Goal: Information Seeking & Learning: Learn about a topic

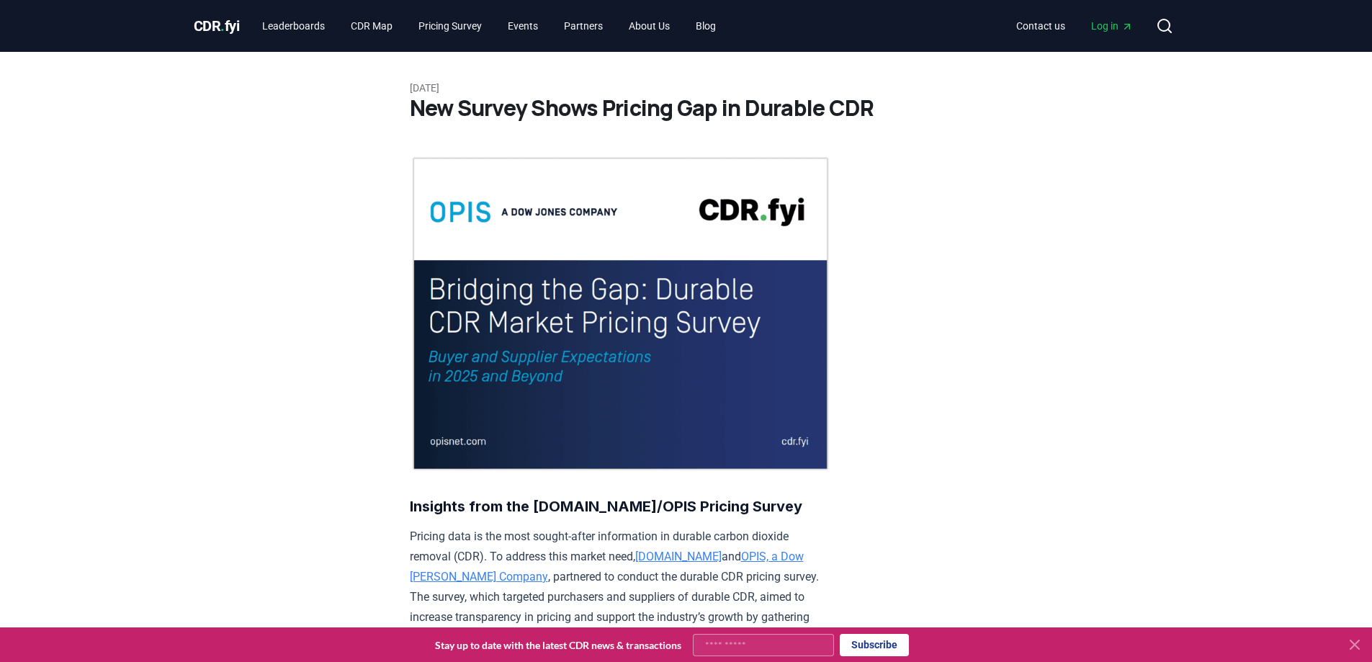
drag, startPoint x: 554, startPoint y: 115, endPoint x: 830, endPoint y: 100, distance: 276.3
click at [830, 100] on h1 "New Survey Shows Pricing Gap in Durable CDR" at bounding box center [686, 108] width 553 height 26
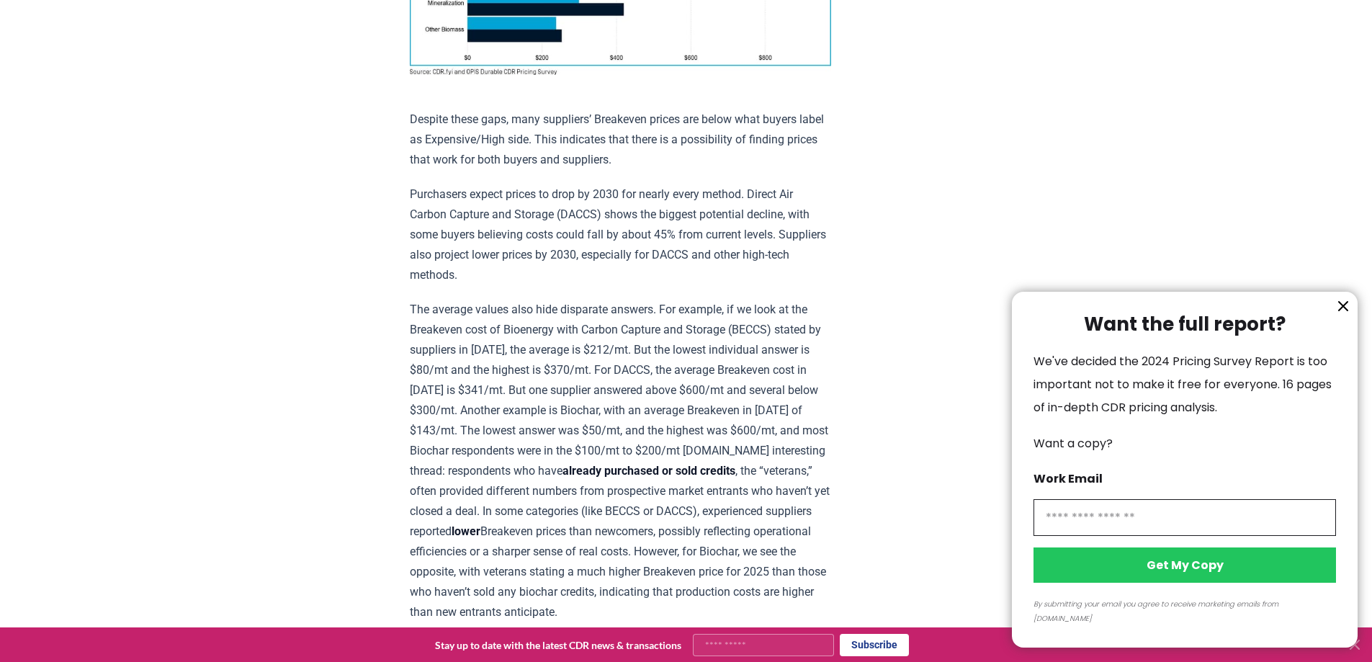
scroll to position [993, 0]
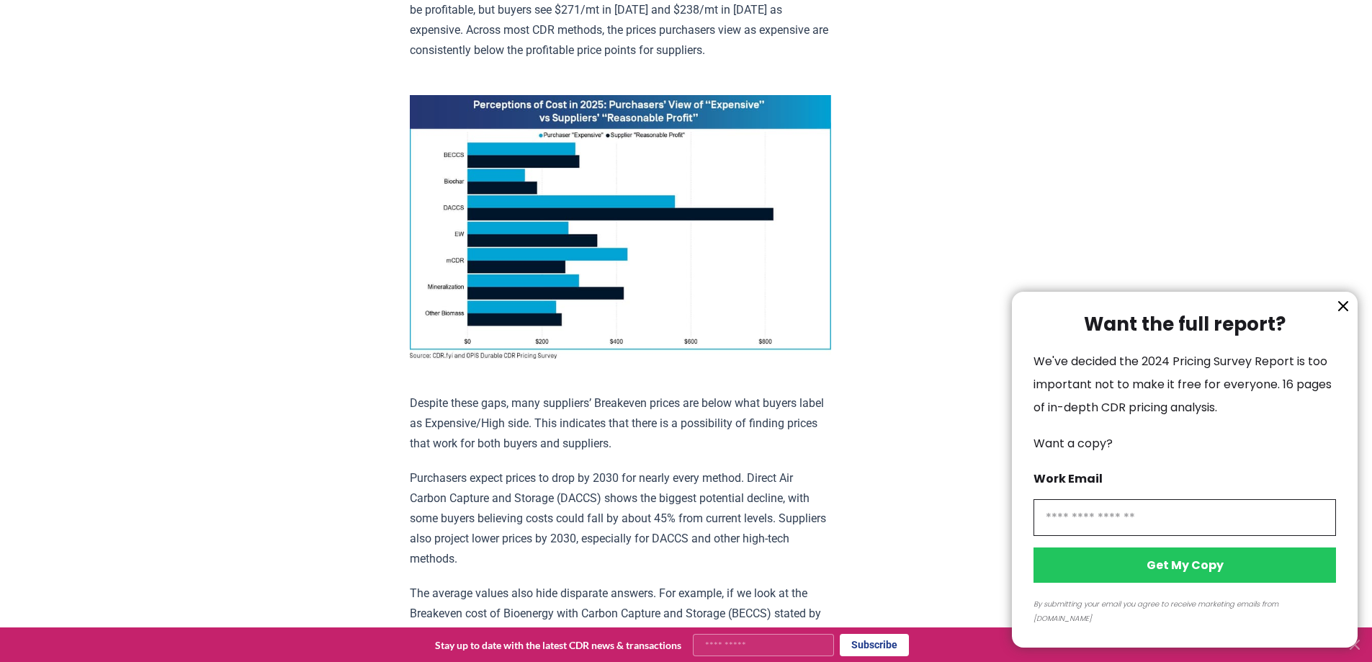
click at [658, 493] on div at bounding box center [686, 331] width 1372 height 662
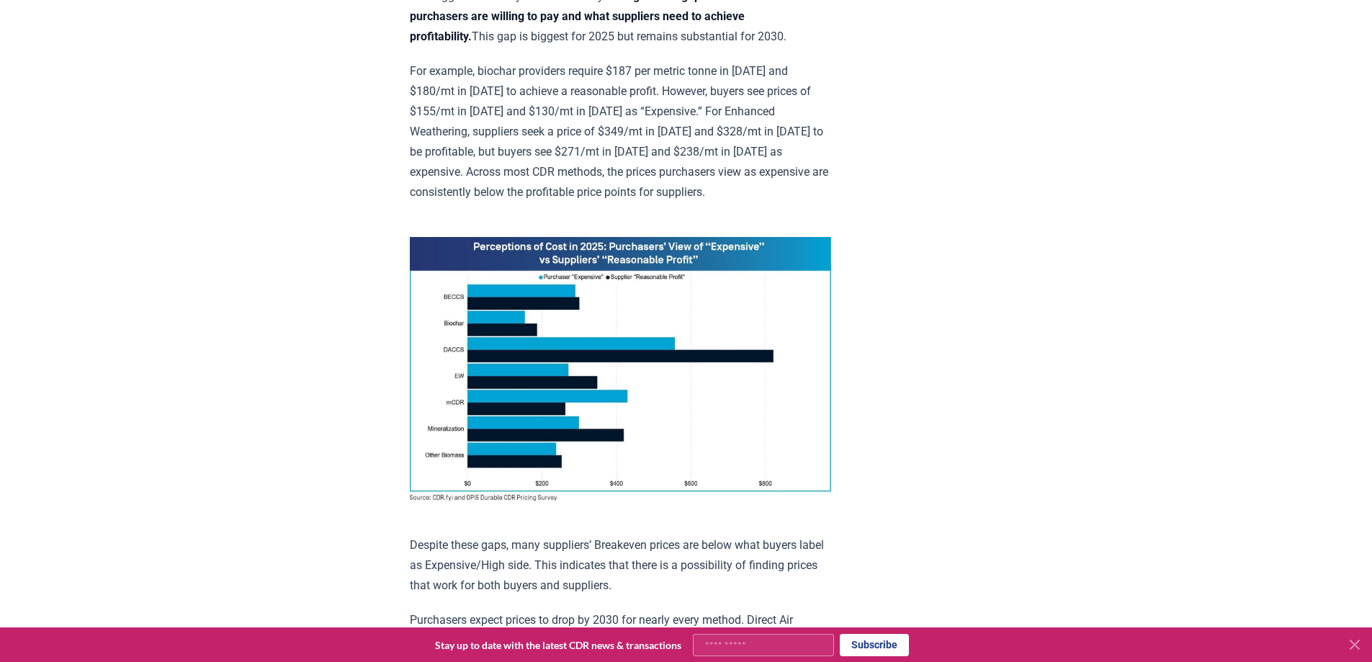
scroll to position [780, 0]
